Goal: Task Accomplishment & Management: Use online tool/utility

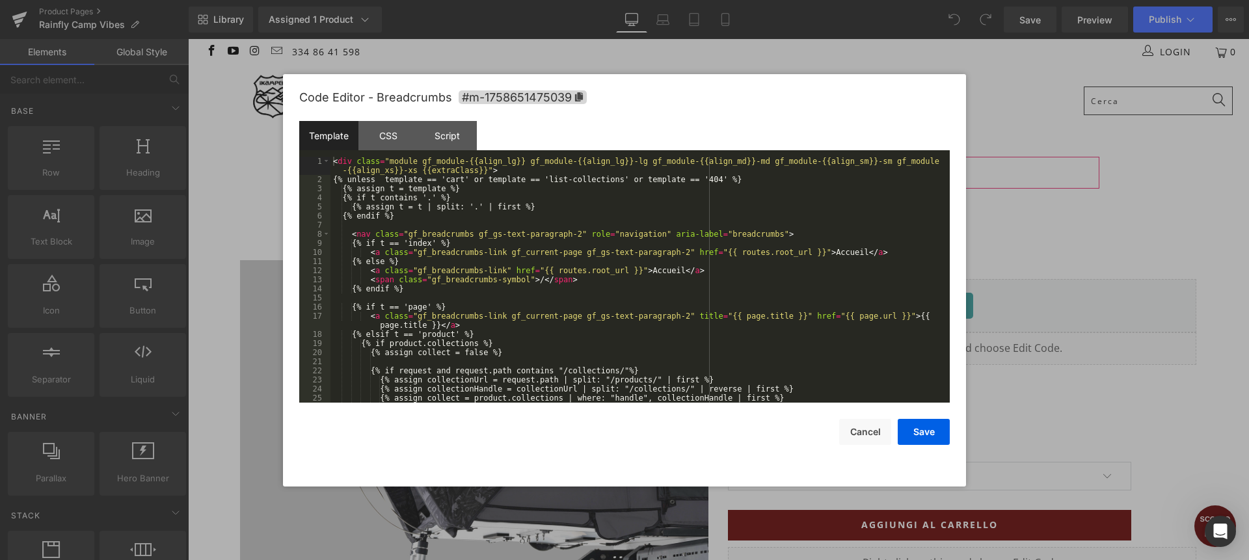
click at [652, 0] on div "You are previewing how the will restyle your page. You can not edit Elements in…" at bounding box center [624, 0] width 1249 height 0
click at [457, 263] on div "< div class = "module gf_module-{{align_lg}} gf_module-{{align_lg}}-lg gf_modul…" at bounding box center [637, 293] width 614 height 273
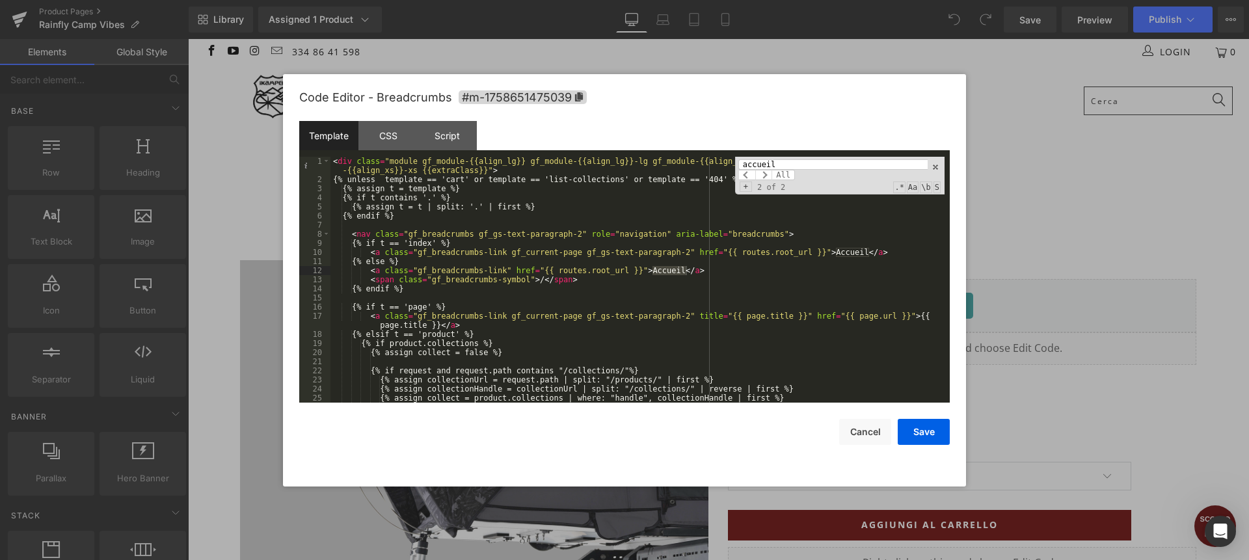
type input "accueil"
click at [652, 269] on div "< div class = "module gf_module-{{align_lg}} gf_module-{{align_lg}}-lg gf_modul…" at bounding box center [637, 280] width 614 height 246
click at [767, 176] on span at bounding box center [763, 175] width 17 height 10
click at [744, 178] on span at bounding box center [746, 175] width 17 height 10
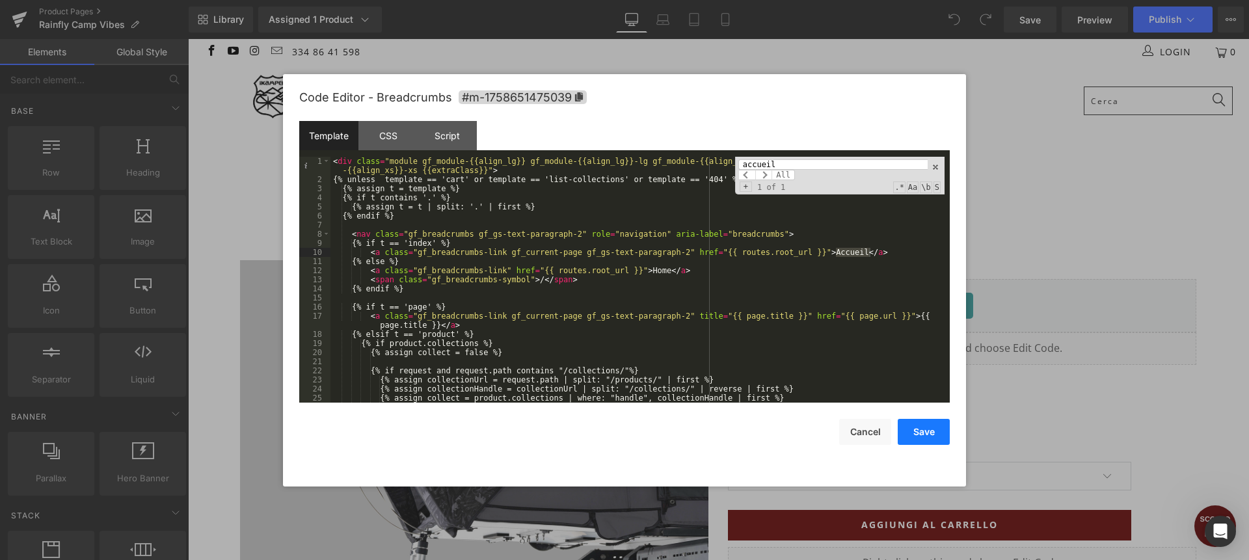
click at [923, 438] on button "Save" at bounding box center [923, 432] width 52 height 26
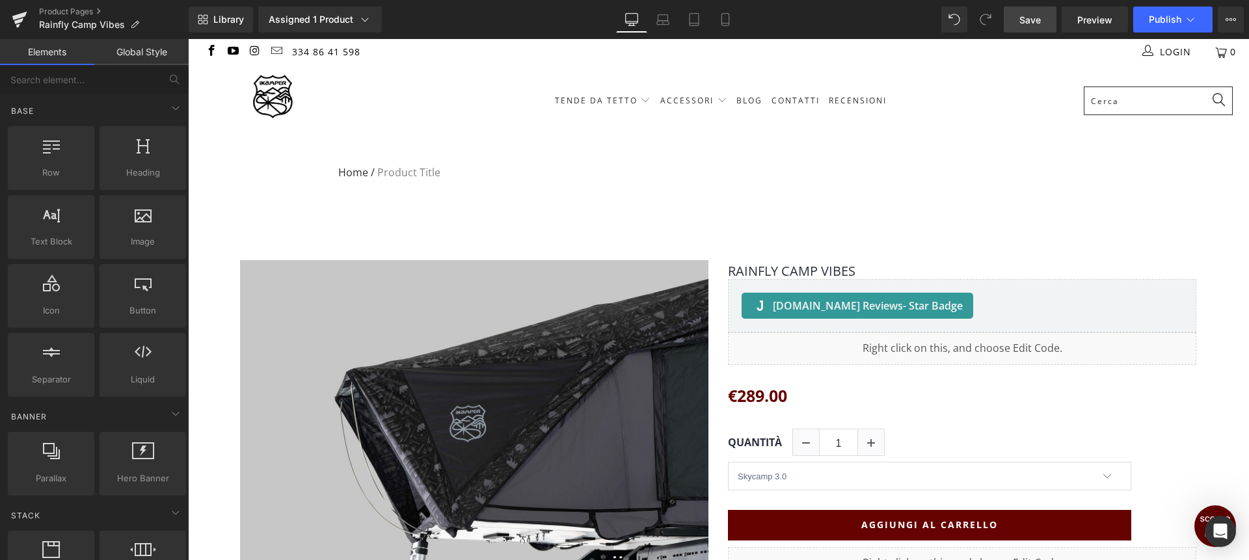
click at [1039, 23] on span "Save" at bounding box center [1029, 20] width 21 height 14
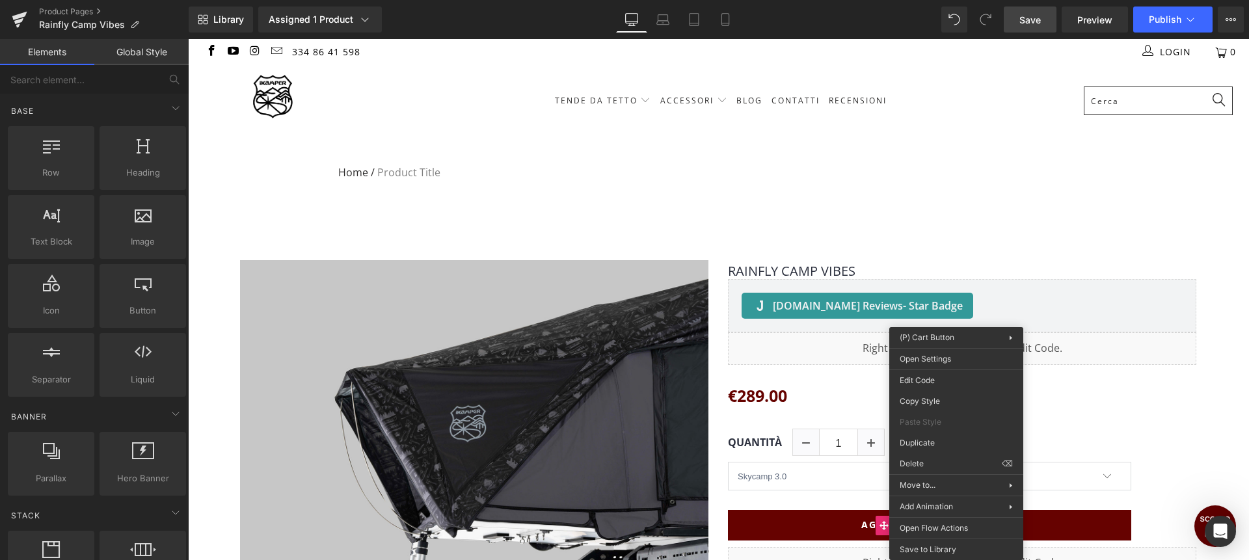
click at [188, 39] on div at bounding box center [188, 39] width 0 height 0
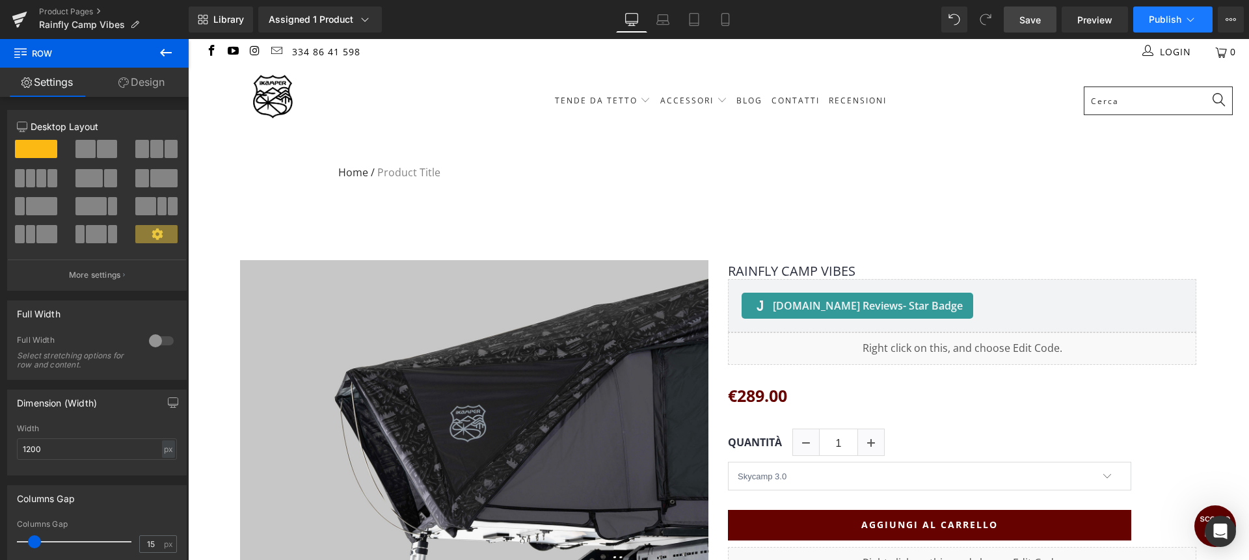
click at [1165, 23] on span "Publish" at bounding box center [1164, 19] width 33 height 10
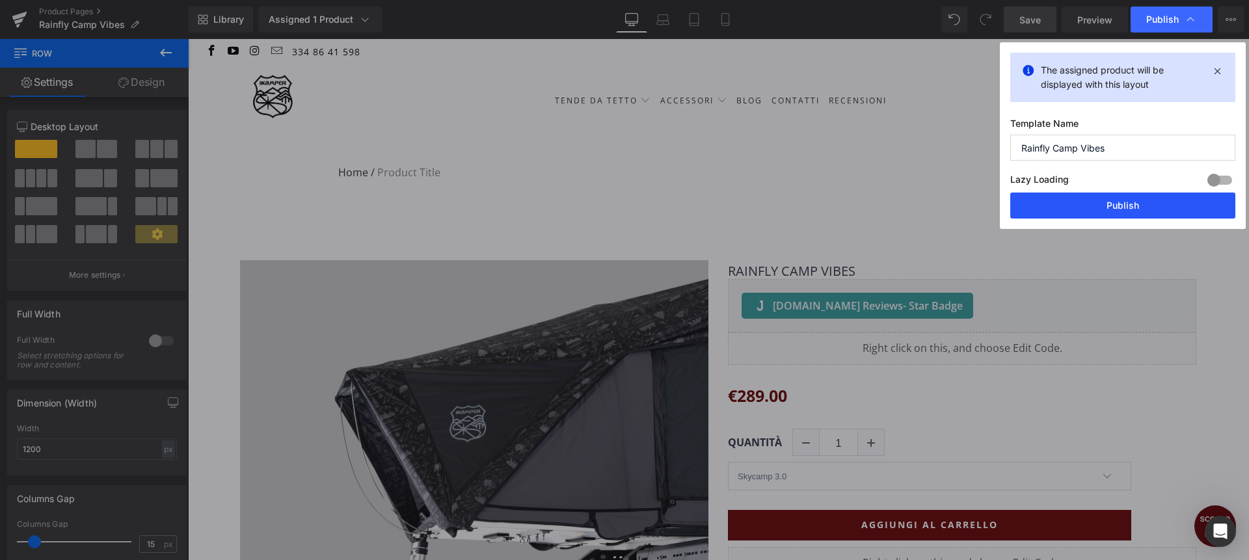
click at [1134, 215] on button "Publish" at bounding box center [1122, 205] width 225 height 26
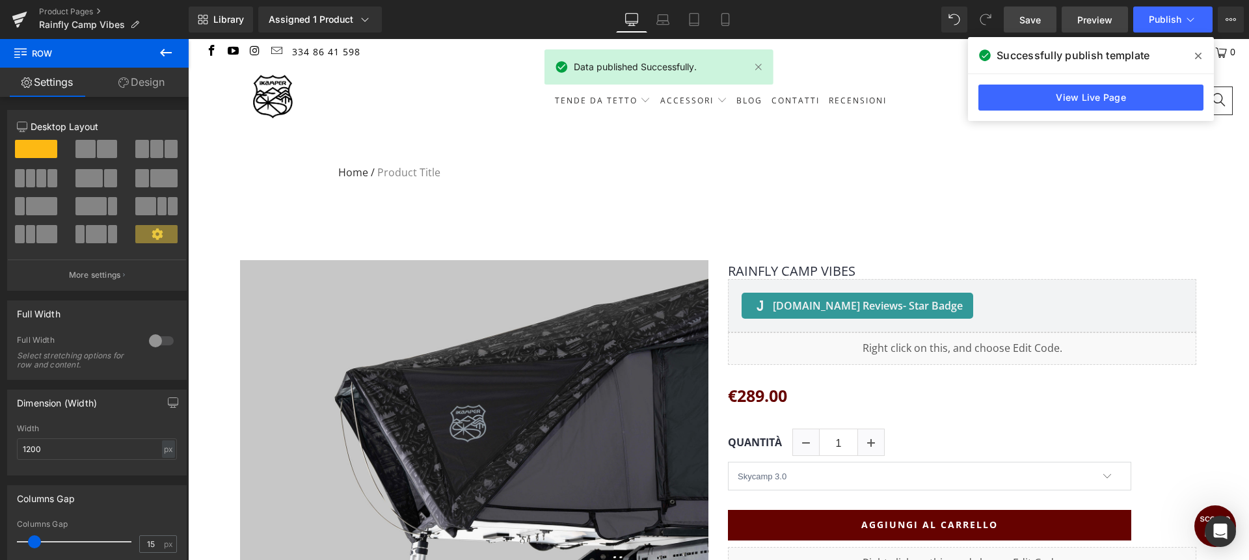
click at [1091, 19] on span "Preview" at bounding box center [1094, 20] width 35 height 14
